Goal: Task Accomplishment & Management: Manage account settings

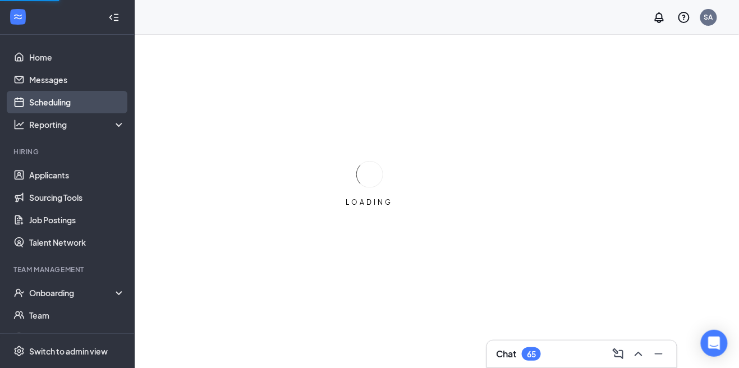
click at [42, 99] on link "Scheduling" at bounding box center [77, 102] width 96 height 22
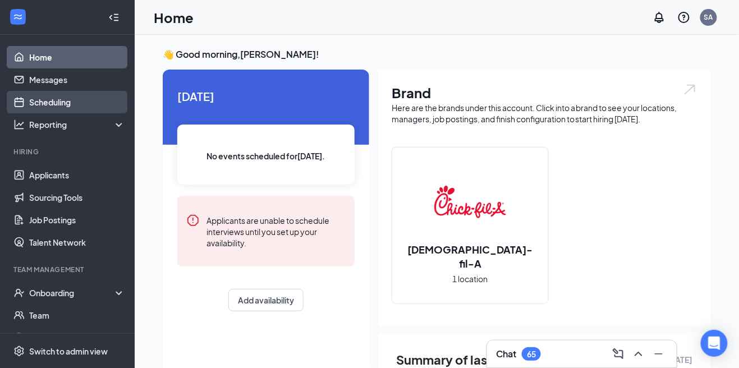
click at [45, 103] on link "Scheduling" at bounding box center [77, 102] width 96 height 22
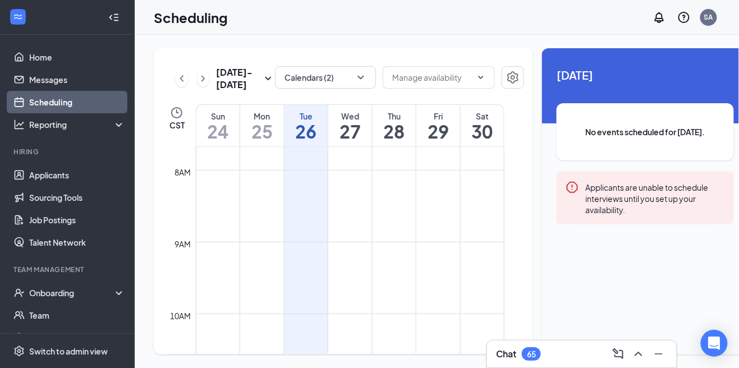
scroll to position [1, 0]
click at [351, 72] on button "Calendars (2)" at bounding box center [325, 77] width 101 height 22
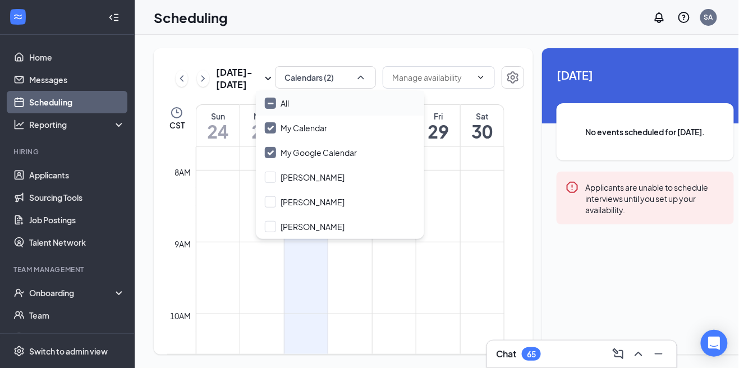
click at [336, 107] on div "All" at bounding box center [340, 103] width 168 height 25
checkbox input "true"
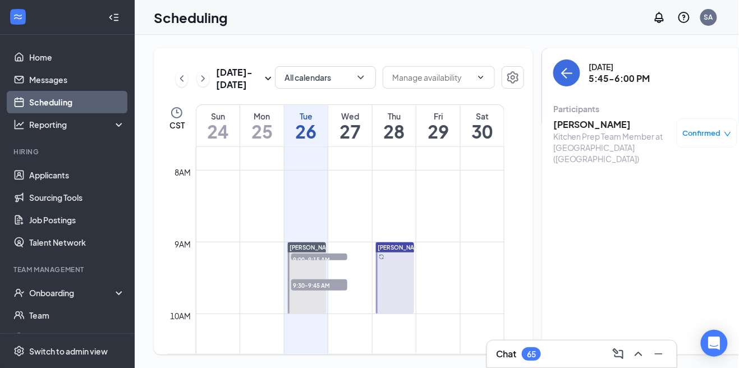
click at [591, 128] on h3 "[PERSON_NAME]" at bounding box center [612, 124] width 118 height 12
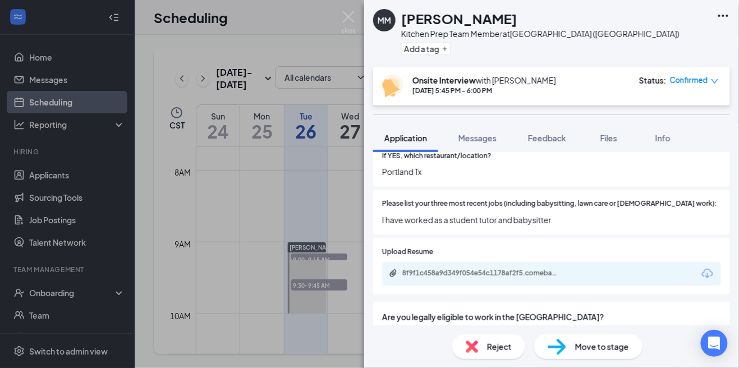
scroll to position [403, 0]
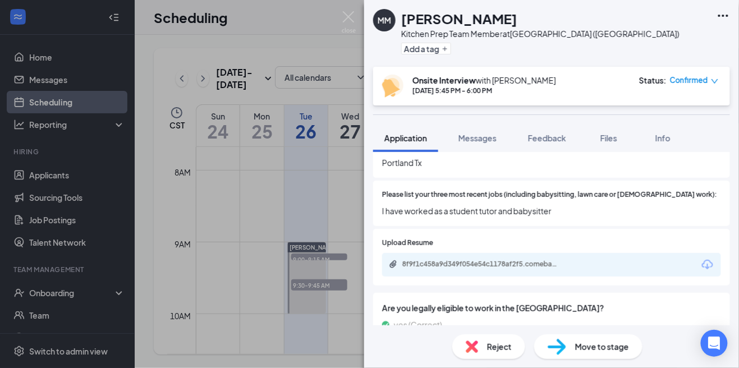
click at [622, 260] on div "8f9f1c458a9d349f054e54c1178af2f5.comebapiv2documentsdownloaduserId_ec7532fa-04d…" at bounding box center [551, 265] width 339 height 24
click at [642, 253] on div "8f9f1c458a9d349f054e54c1178af2f5.comebapiv2documentsdownloaduserId_ec7532fa-04d…" at bounding box center [551, 265] width 339 height 24
click at [598, 264] on div "8f9f1c458a9d349f054e54c1178af2f5.comebapiv2documentsdownloaduserId_ec7532fa-04d…" at bounding box center [551, 265] width 339 height 24
click at [555, 260] on div "8f9f1c458a9d349f054e54c1178af2f5.comebapiv2documentsdownloaduserId_ec7532fa-04d…" at bounding box center [480, 264] width 157 height 9
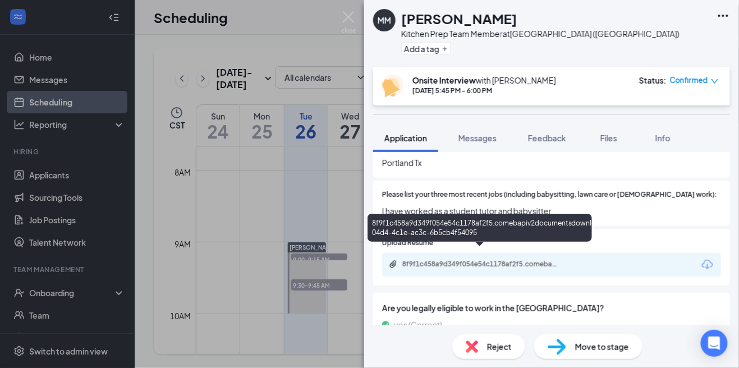
click at [638, 253] on div "8f9f1c458a9d349f054e54c1178af2f5.comebapiv2documentsdownloaduserId_ec7532fa-04d…" at bounding box center [551, 265] width 339 height 24
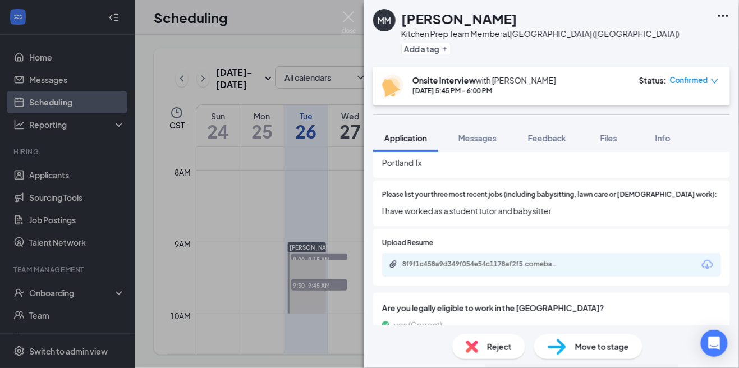
click at [544, 260] on div "8f9f1c458a9d349f054e54c1178af2f5.comebapiv2documentsdownloaduserId_ec7532fa-04d…" at bounding box center [480, 264] width 157 height 9
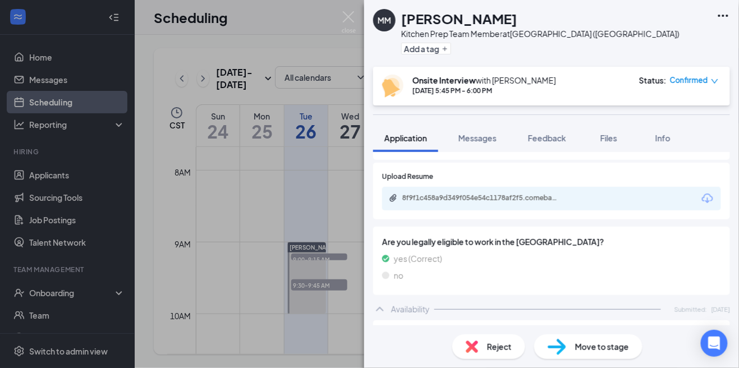
scroll to position [470, 0]
click at [558, 193] on div "8f9f1c458a9d349f054e54c1178af2f5.comebapiv2documentsdownloaduserId_ec7532fa-04d…" at bounding box center [480, 197] width 157 height 9
click at [367, 31] on div "MM [PERSON_NAME] Kitchen Prep Team Member at [GEOGRAPHIC_DATA] ([GEOGRAPHIC_DAT…" at bounding box center [551, 33] width 375 height 67
click at [355, 28] on img at bounding box center [349, 22] width 14 height 22
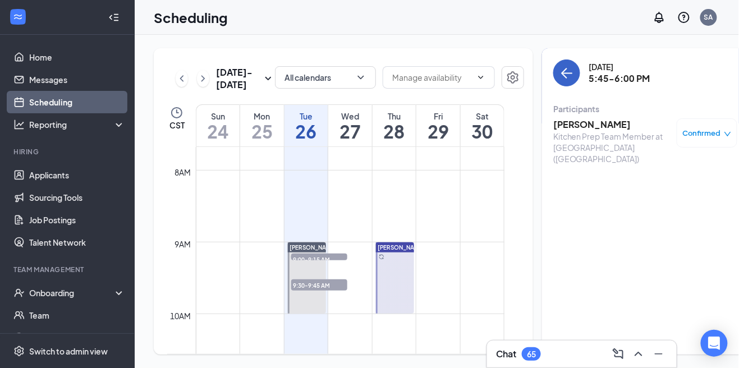
click at [556, 63] on button "back-button" at bounding box center [566, 72] width 27 height 27
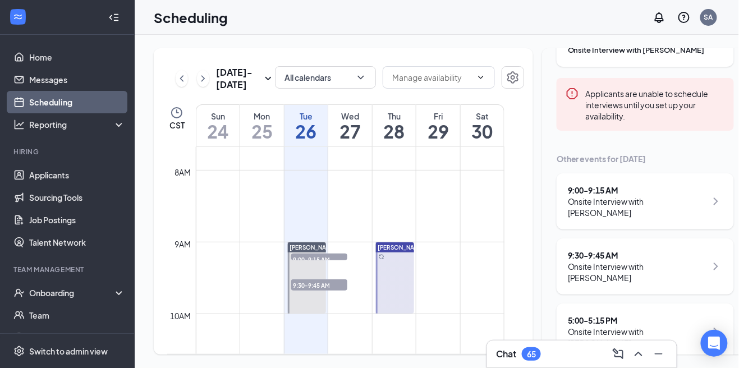
scroll to position [117, 0]
click at [653, 261] on div "Onsite Interview with [PERSON_NAME]" at bounding box center [637, 272] width 139 height 22
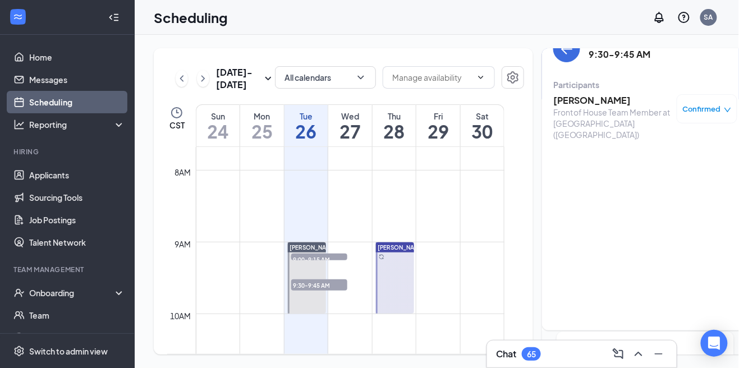
scroll to position [22, 0]
click at [576, 103] on h3 "[PERSON_NAME]" at bounding box center [612, 102] width 118 height 12
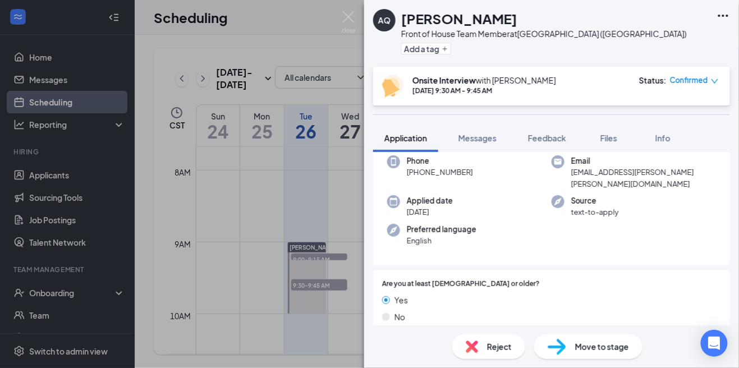
scroll to position [70, 0]
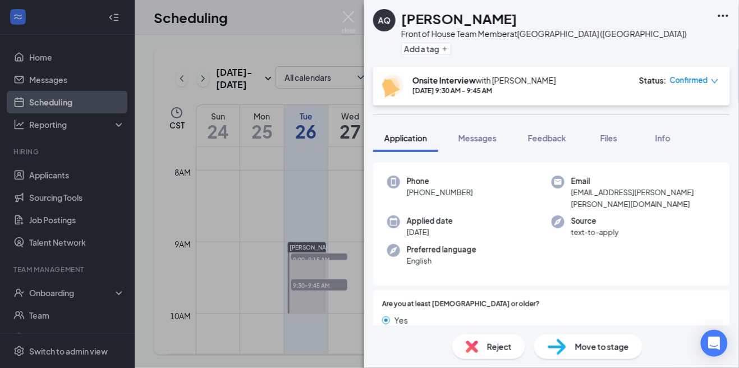
click at [346, 16] on img at bounding box center [349, 22] width 14 height 22
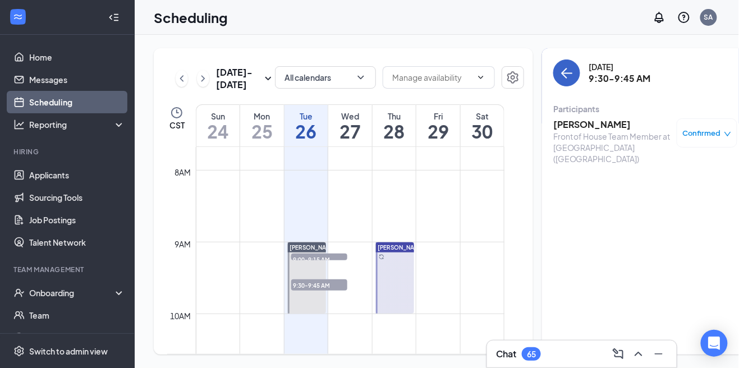
click at [557, 74] on button "back-button" at bounding box center [566, 72] width 27 height 27
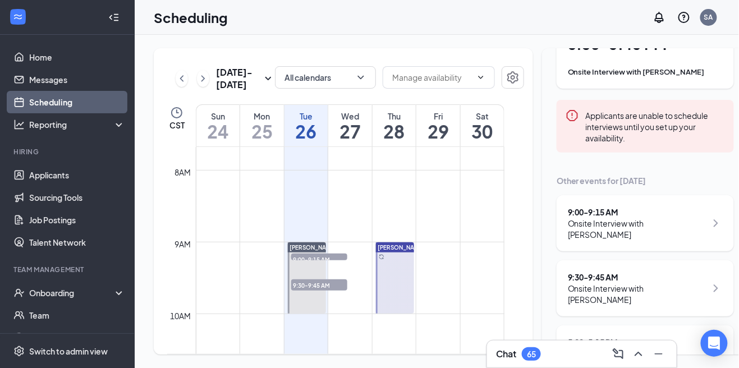
scroll to position [117, 0]
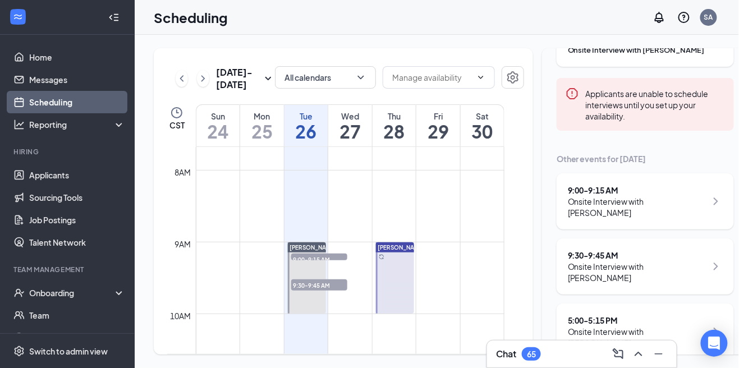
click at [647, 326] on div "Onsite Interview with [PERSON_NAME]" at bounding box center [637, 337] width 139 height 22
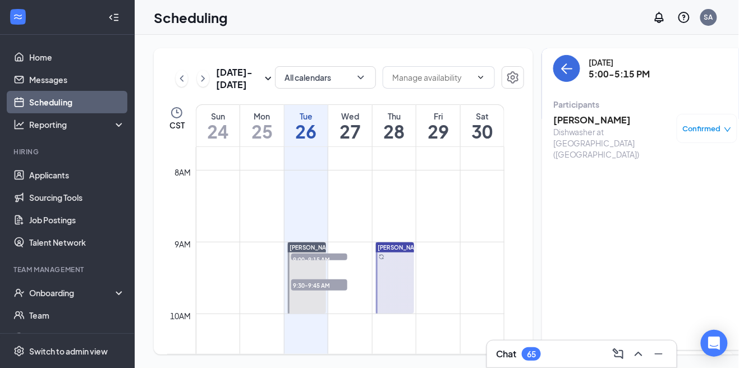
scroll to position [4, 0]
click at [584, 114] on h3 "[PERSON_NAME]" at bounding box center [612, 120] width 118 height 12
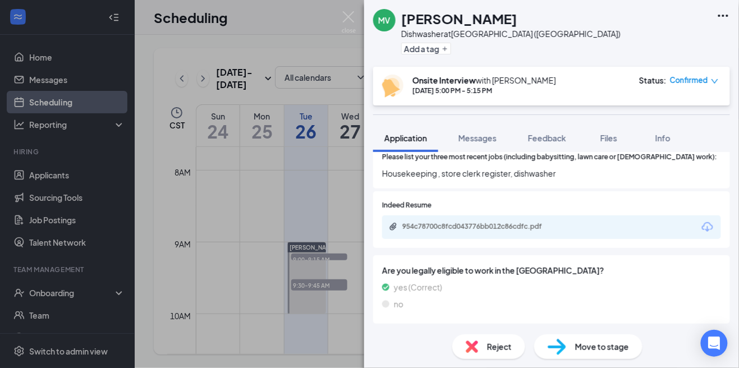
scroll to position [444, 0]
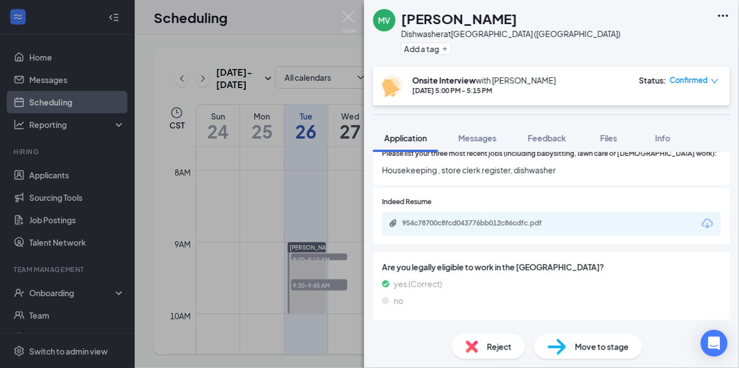
click at [599, 212] on div "954c78700c8fcd043776bb012c86cdfc.pdf" at bounding box center [551, 224] width 339 height 24
click at [562, 219] on div "954c78700c8fcd043776bb012c86cdfc.pdf" at bounding box center [480, 223] width 182 height 9
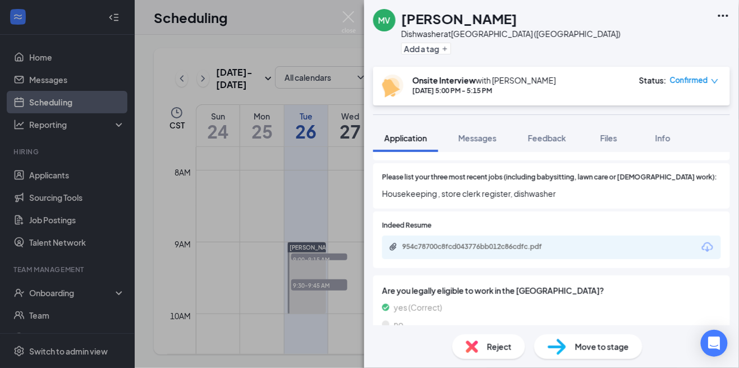
scroll to position [399, 0]
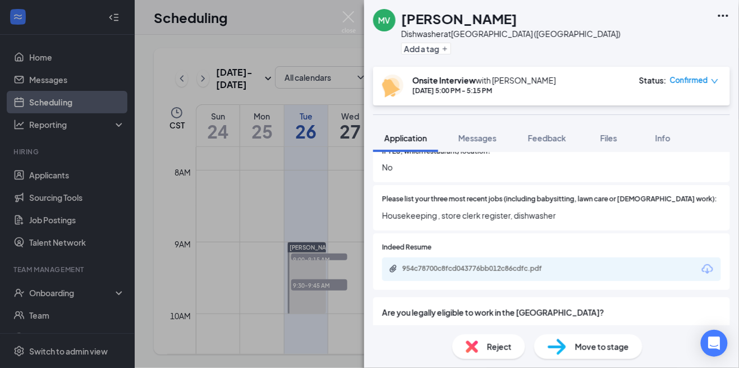
click at [351, 15] on img at bounding box center [349, 22] width 14 height 22
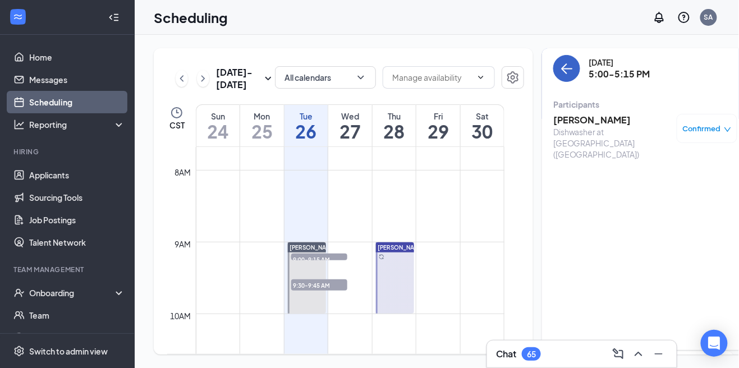
click at [560, 72] on icon "ArrowLeft" at bounding box center [566, 68] width 13 height 13
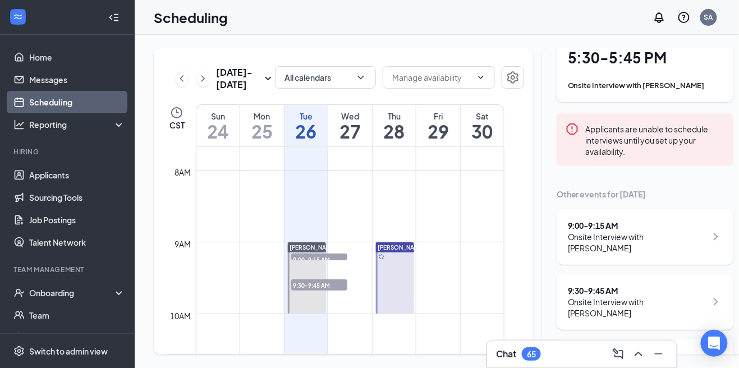
scroll to position [117, 0]
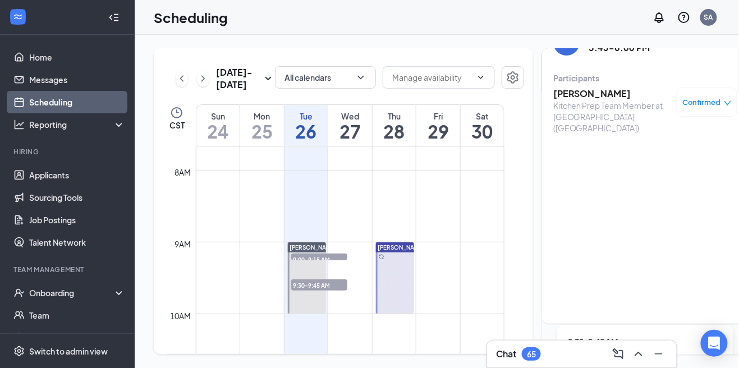
scroll to position [30, 0]
click at [582, 98] on h3 "[PERSON_NAME]" at bounding box center [612, 94] width 118 height 12
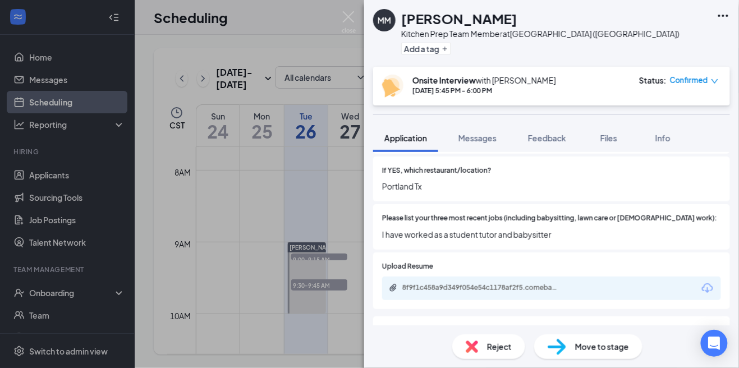
scroll to position [383, 0]
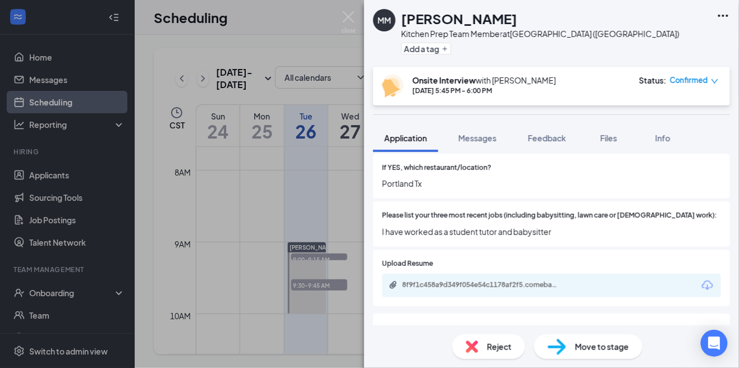
click at [440, 281] on div "8f9f1c458a9d349f054e54c1178af2f5.comebapiv2documentsdownloaduserId_ec7532fa-04d…" at bounding box center [480, 285] width 157 height 9
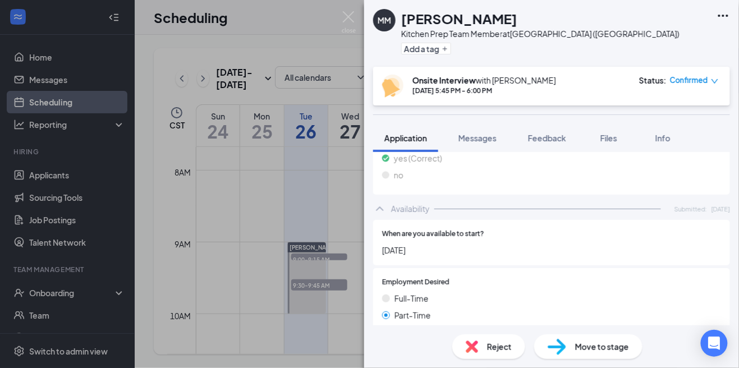
scroll to position [570, 0]
click at [355, 19] on img at bounding box center [349, 22] width 14 height 22
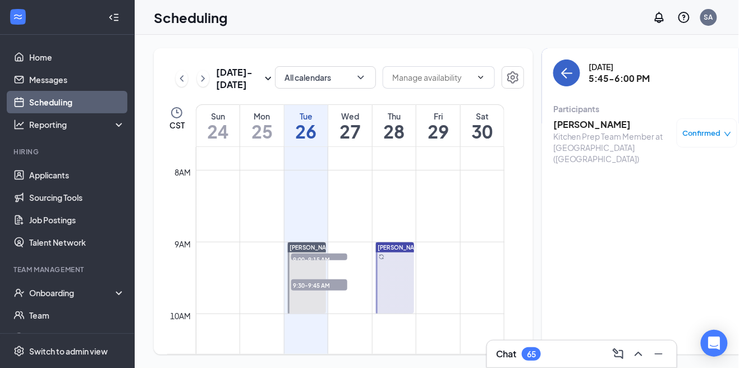
click at [559, 74] on button "back-button" at bounding box center [566, 72] width 27 height 27
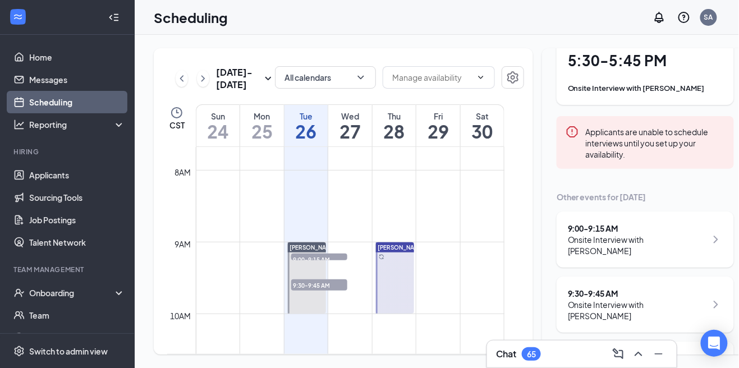
scroll to position [117, 0]
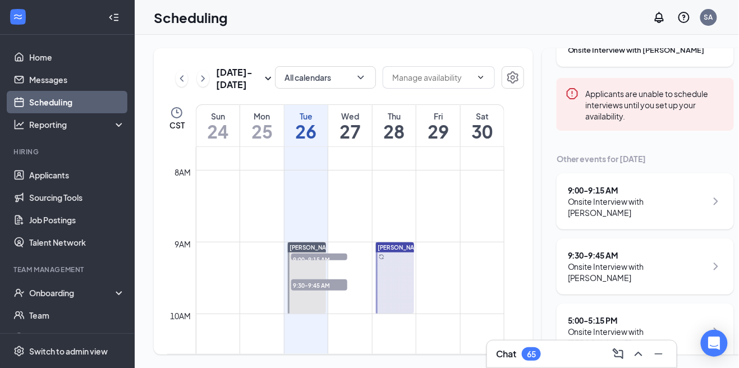
click at [648, 326] on div "Onsite Interview with [PERSON_NAME]" at bounding box center [637, 337] width 139 height 22
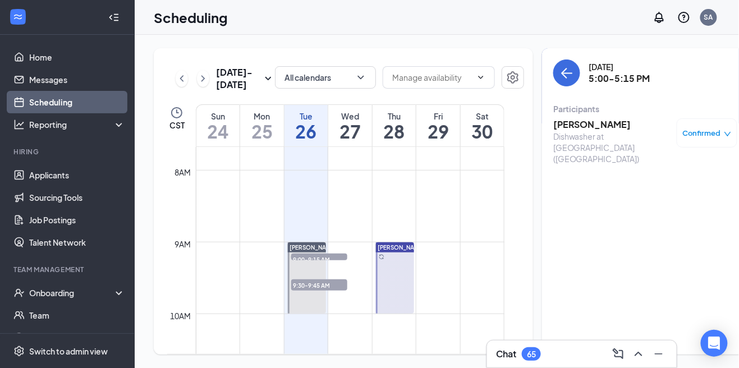
click at [724, 135] on icon "down" at bounding box center [728, 134] width 8 height 8
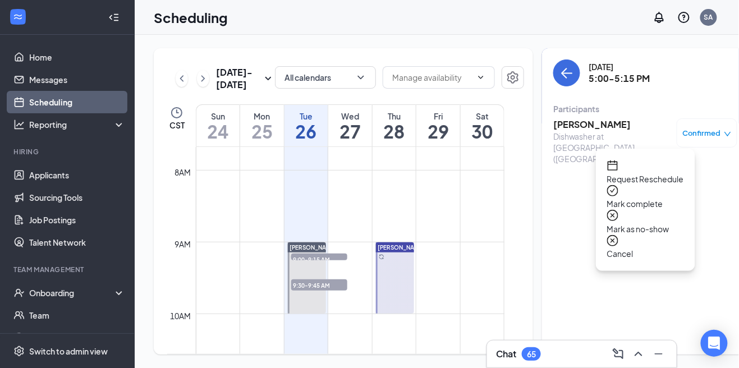
click at [674, 223] on span "Mark as no-show" at bounding box center [645, 229] width 77 height 12
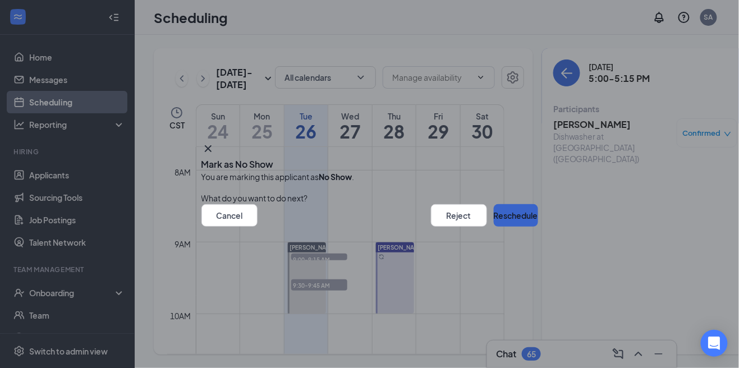
click at [494, 227] on button "Reschedule" at bounding box center [516, 215] width 44 height 22
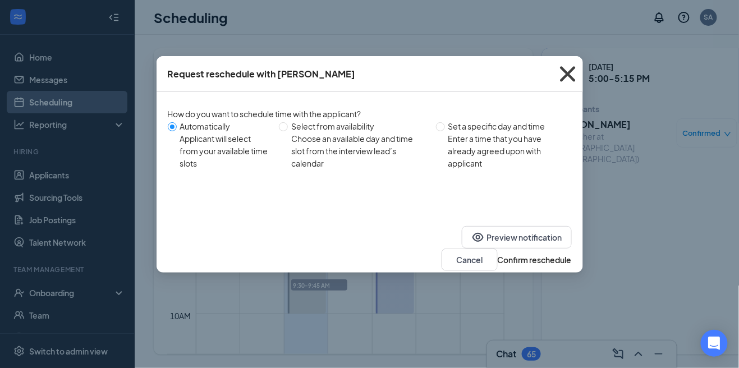
click at [567, 78] on icon "Cross" at bounding box center [568, 74] width 30 height 30
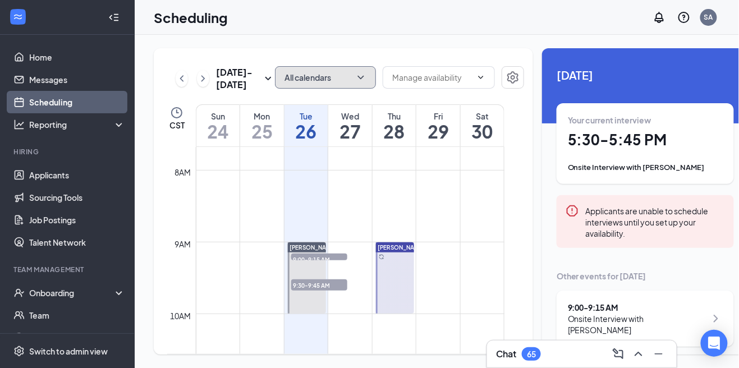
click at [310, 81] on button "All calendars" at bounding box center [325, 77] width 101 height 22
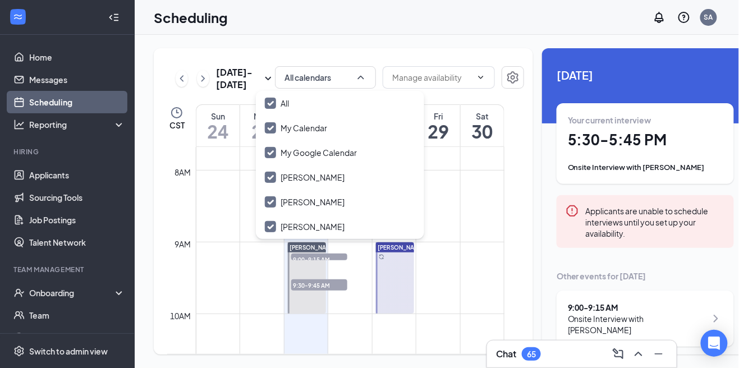
click at [423, 39] on div "[DATE] - [DATE] All calendars CST Sun 24 Mon 25 Tue 26 Wed 27 Thu 28 Fri 29 Sat…" at bounding box center [451, 201] width 633 height 333
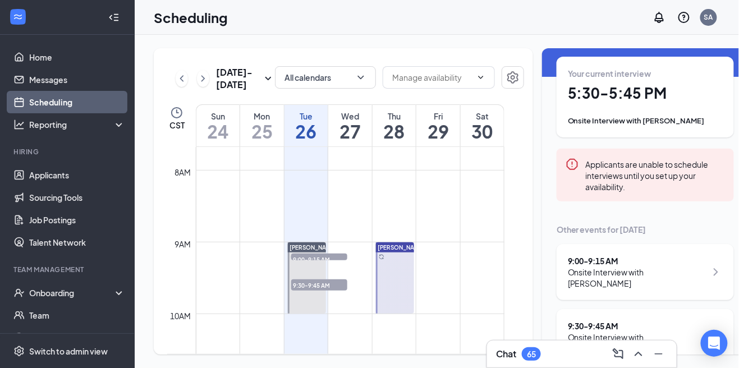
scroll to position [63, 0]
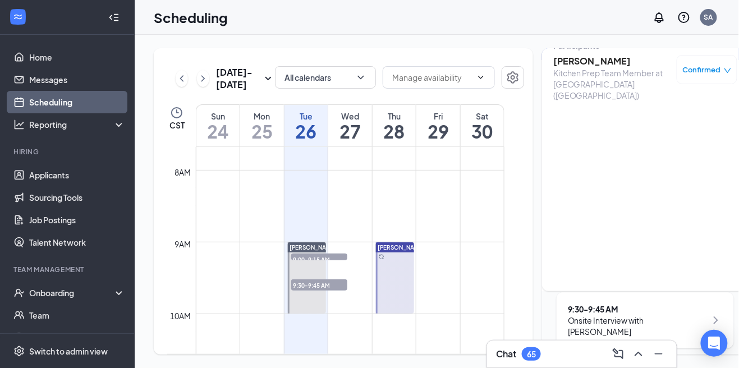
click at [590, 58] on h3 "[PERSON_NAME]" at bounding box center [612, 61] width 118 height 12
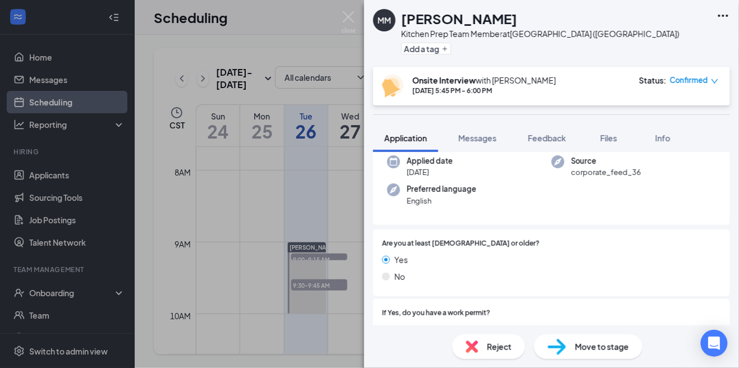
scroll to position [92, 0]
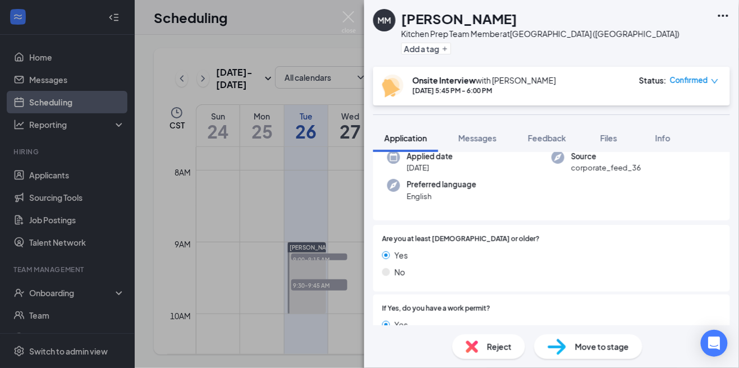
click at [346, 30] on img at bounding box center [349, 22] width 14 height 22
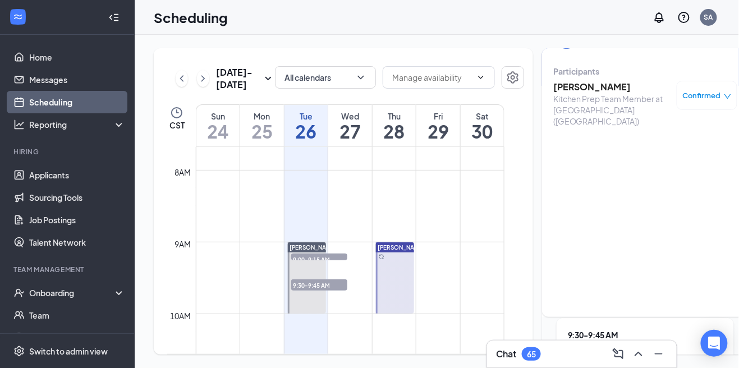
scroll to position [36, 0]
click at [311, 141] on h1 "26" at bounding box center [306, 131] width 44 height 19
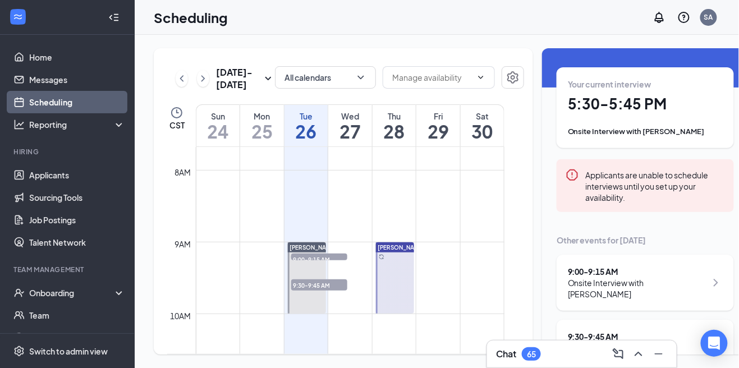
click at [671, 117] on div "Your current interview 5:30 - 5:45 PM Onsite Interview with [PERSON_NAME]" at bounding box center [645, 108] width 155 height 58
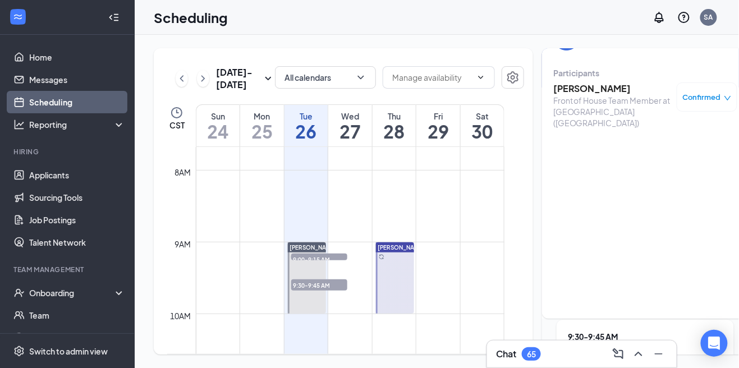
click at [584, 87] on h3 "[PERSON_NAME]" at bounding box center [612, 88] width 118 height 12
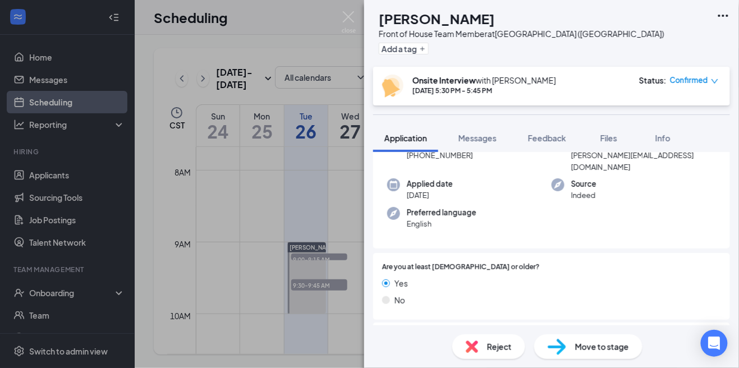
scroll to position [81, 0]
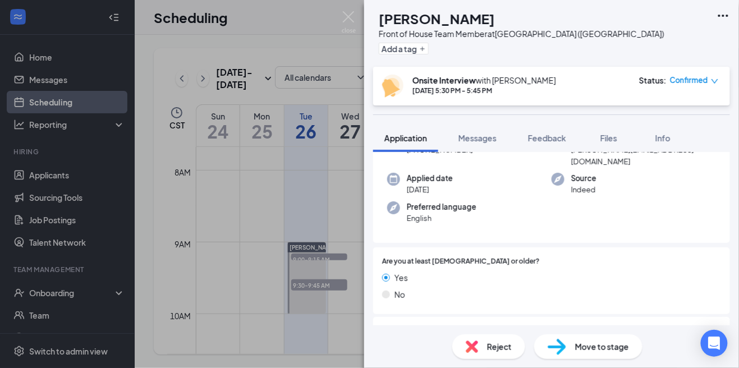
click at [343, 15] on img at bounding box center [349, 22] width 14 height 22
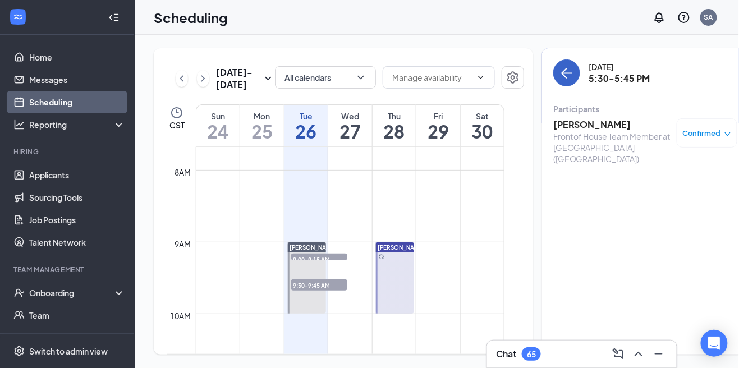
click at [556, 72] on button "back-button" at bounding box center [566, 72] width 27 height 27
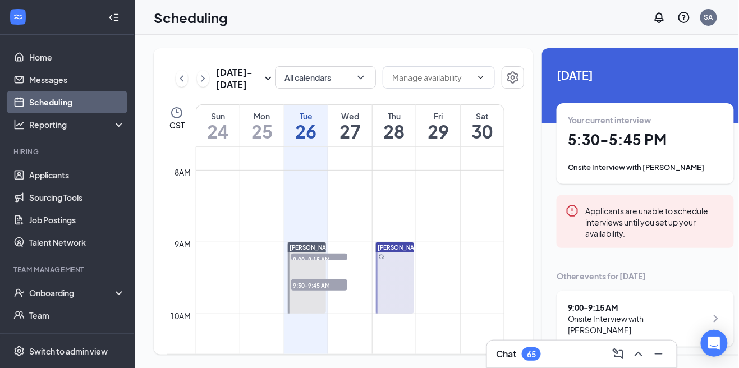
scroll to position [63, 0]
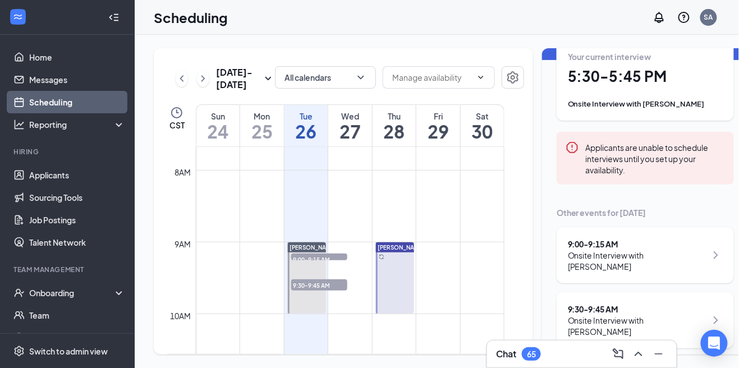
click at [654, 89] on div "Your current interview 5:30 - 5:45 PM Onsite Interview with [PERSON_NAME]" at bounding box center [645, 80] width 155 height 58
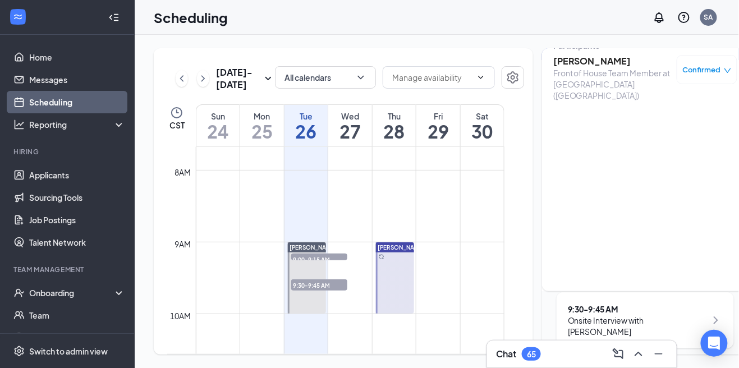
click at [596, 66] on h3 "[PERSON_NAME]" at bounding box center [612, 61] width 118 height 12
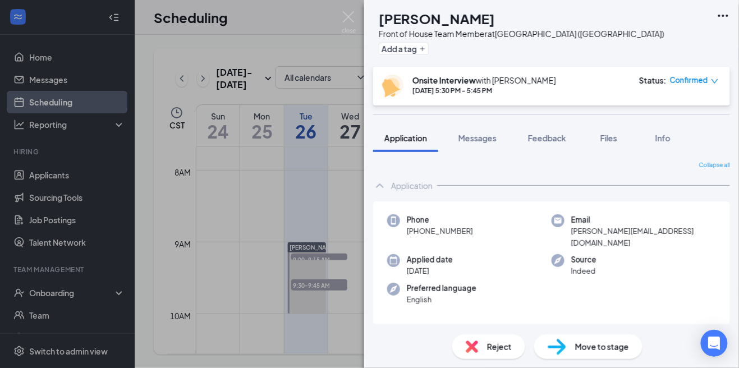
click at [354, 13] on img at bounding box center [349, 22] width 14 height 22
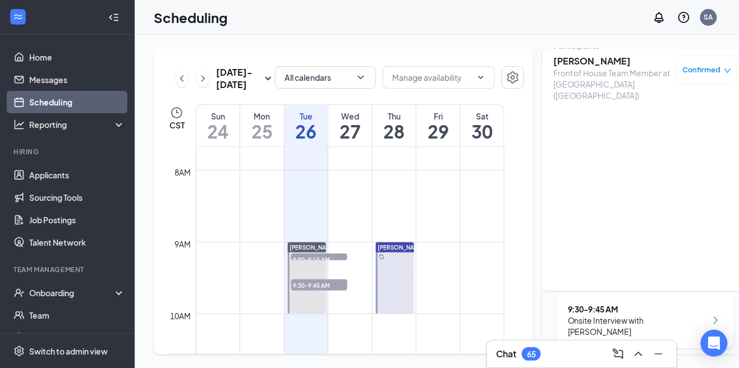
scroll to position [53, 0]
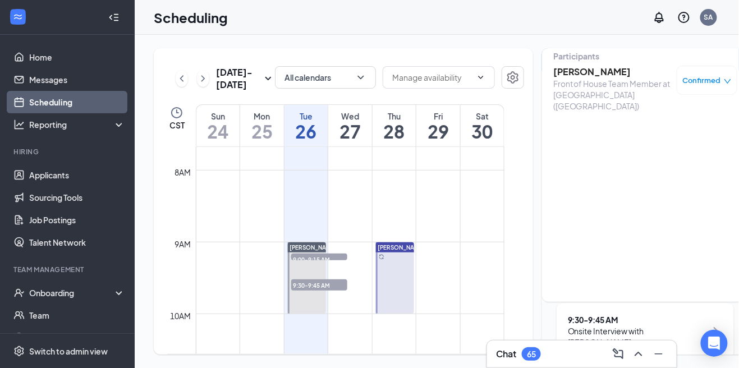
click at [724, 81] on icon "down" at bounding box center [728, 81] width 8 height 8
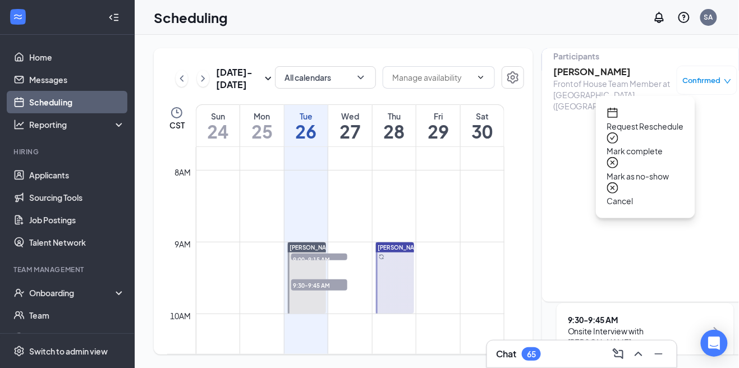
click at [684, 157] on div "Mark as no-show" at bounding box center [645, 169] width 77 height 25
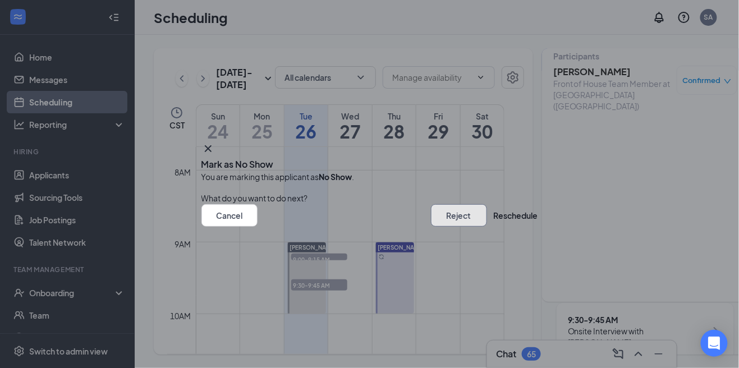
click at [431, 222] on button "Reject" at bounding box center [459, 215] width 56 height 22
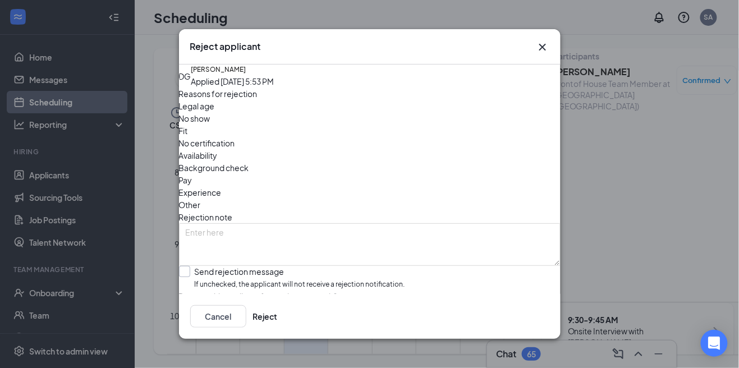
click at [199, 266] on input "Send rejection message If unchecked, the applicant will not receive a rejection…" at bounding box center [292, 278] width 226 height 24
checkbox input "true"
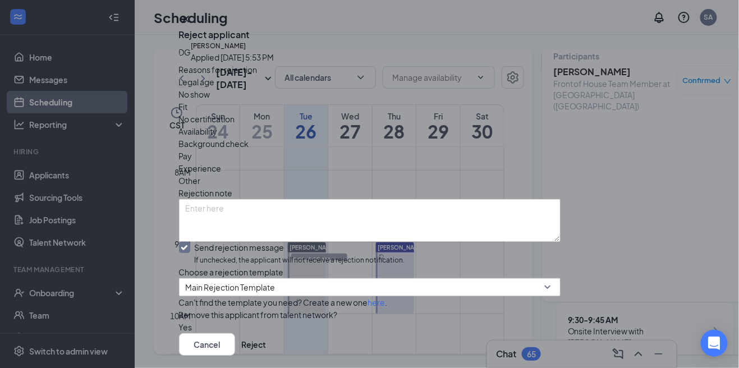
scroll to position [59, 0]
click at [352, 199] on textarea at bounding box center [370, 220] width 382 height 43
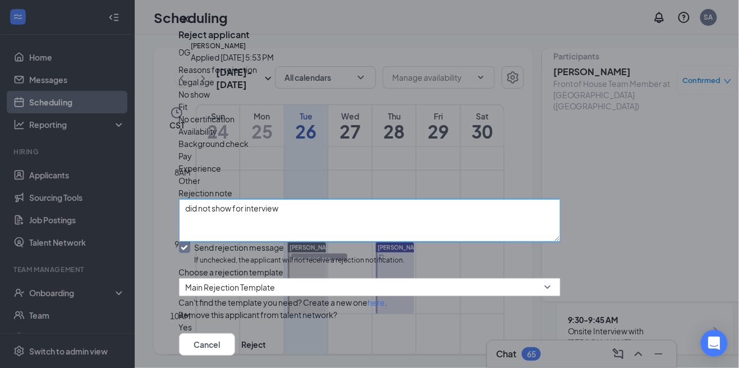
type textarea "did not show for interview"
click at [356, 333] on div "Cancel Reject" at bounding box center [370, 344] width 382 height 22
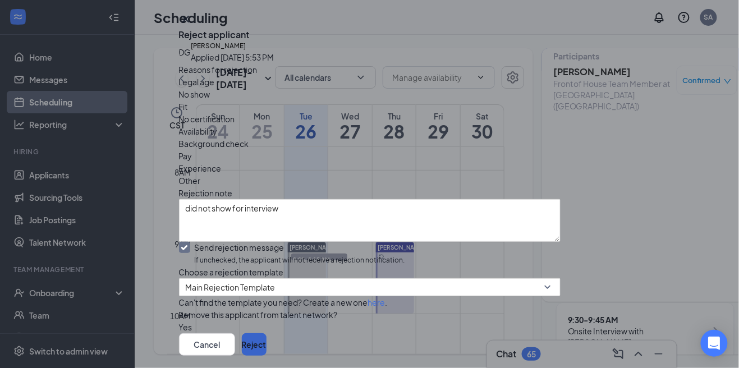
click at [267, 341] on button "Reject" at bounding box center [254, 344] width 25 height 22
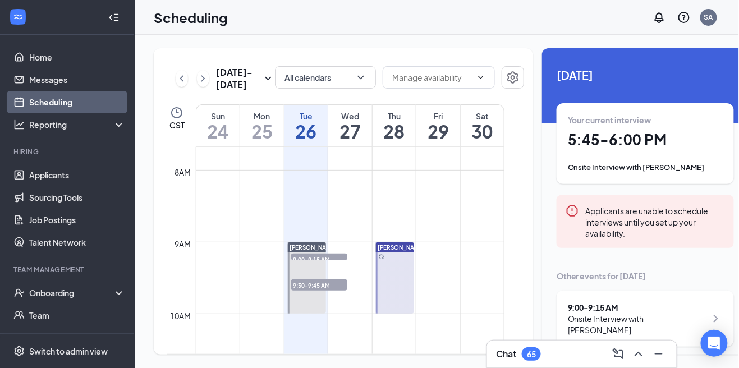
click at [687, 150] on div "Your current interview 5:45 - 6:00 PM Onsite Interview with [PERSON_NAME]" at bounding box center [645, 143] width 155 height 58
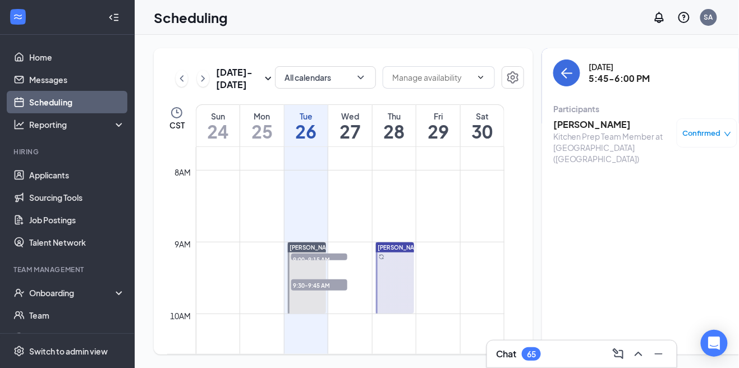
click at [724, 131] on icon "down" at bounding box center [728, 134] width 8 height 8
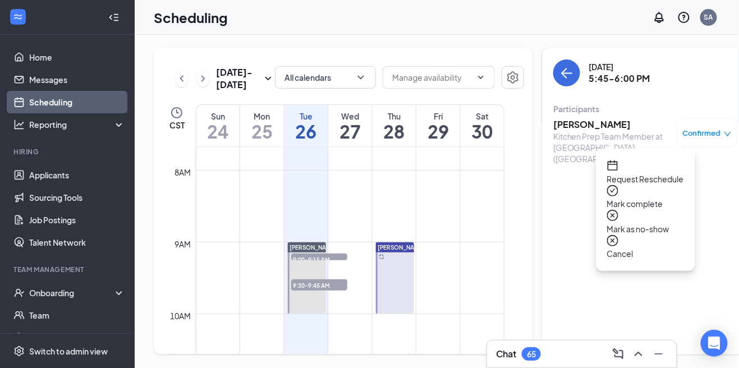
click at [681, 189] on div "Mark complete" at bounding box center [645, 197] width 77 height 25
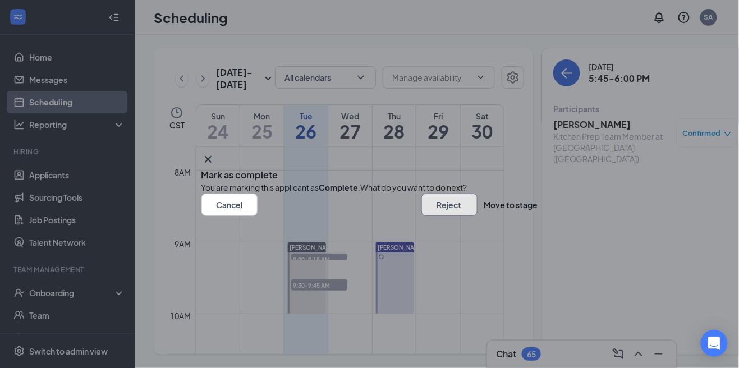
click at [421, 216] on button "Reject" at bounding box center [449, 205] width 56 height 22
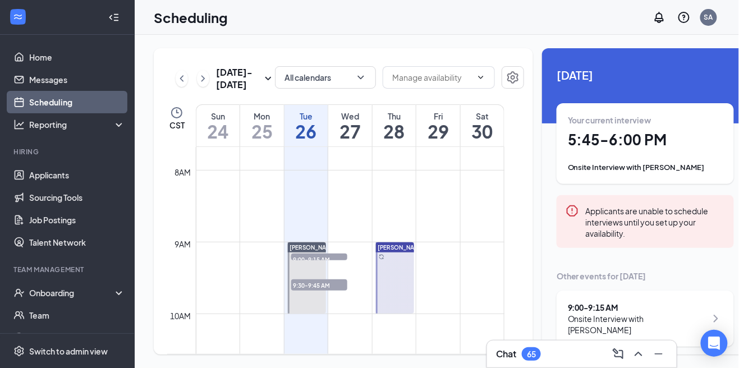
click at [601, 152] on div "Your current interview 5:45 - 6:00 PM Onsite Interview with [PERSON_NAME]" at bounding box center [645, 143] width 155 height 58
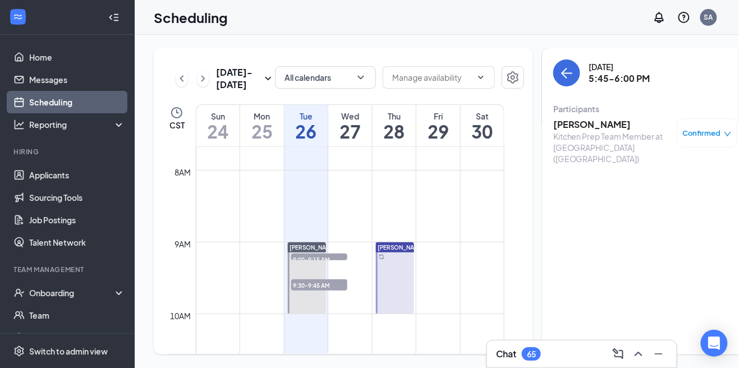
click at [692, 135] on span "Confirmed" at bounding box center [702, 132] width 38 height 11
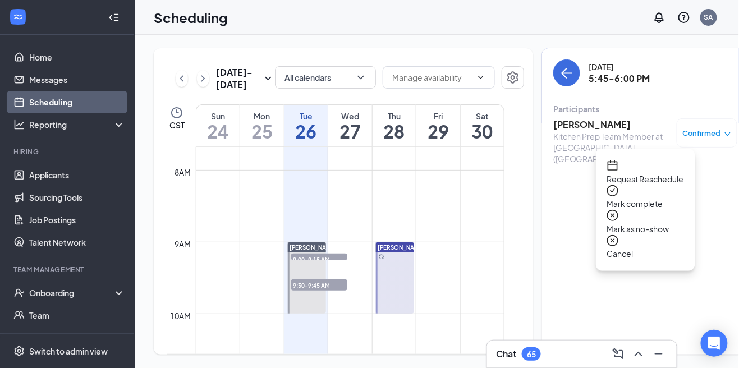
click at [679, 198] on span "Mark complete" at bounding box center [645, 204] width 77 height 12
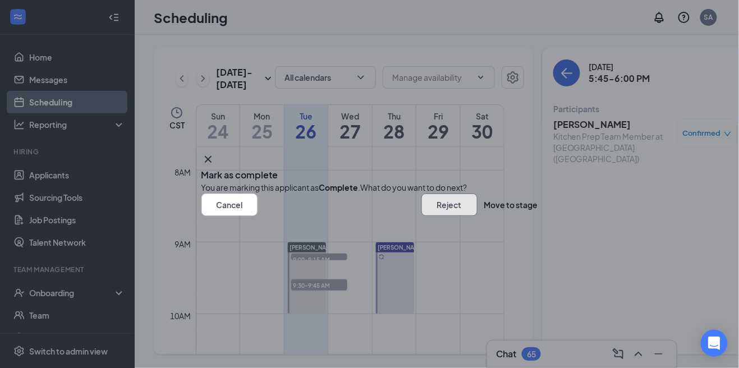
click at [421, 216] on button "Reject" at bounding box center [449, 205] width 56 height 22
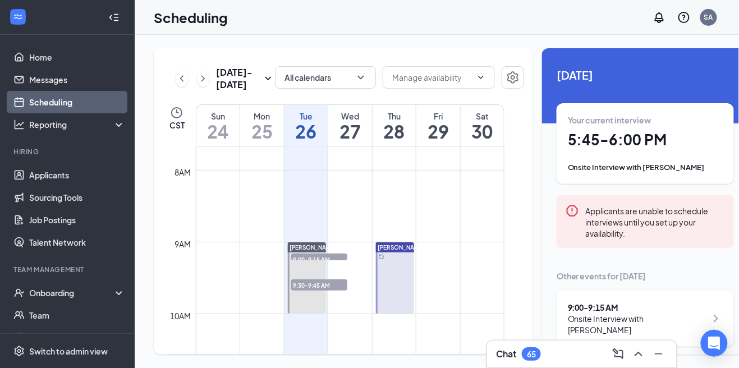
click at [696, 148] on h1 "5:45 - 6:00 PM" at bounding box center [645, 139] width 155 height 19
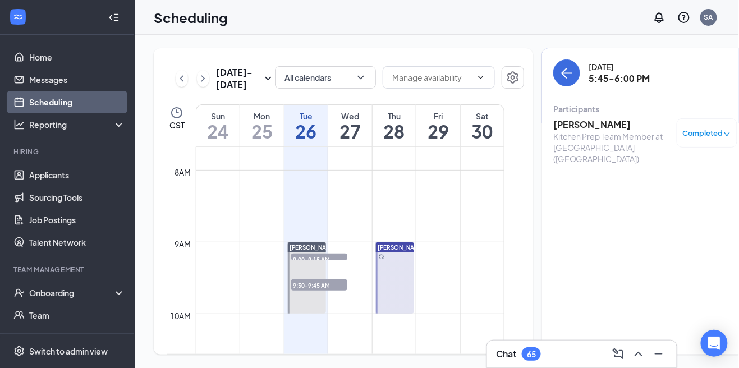
click at [724, 135] on icon "down" at bounding box center [727, 134] width 7 height 4
click at [644, 270] on div "[DATE] 5:45-6:00 PM Participants [PERSON_NAME] Kitchen Prep Team Member at [GEO…" at bounding box center [645, 201] width 206 height 306
click at [560, 77] on icon "ArrowLeft" at bounding box center [566, 72] width 13 height 13
